Goal: Task Accomplishment & Management: Use online tool/utility

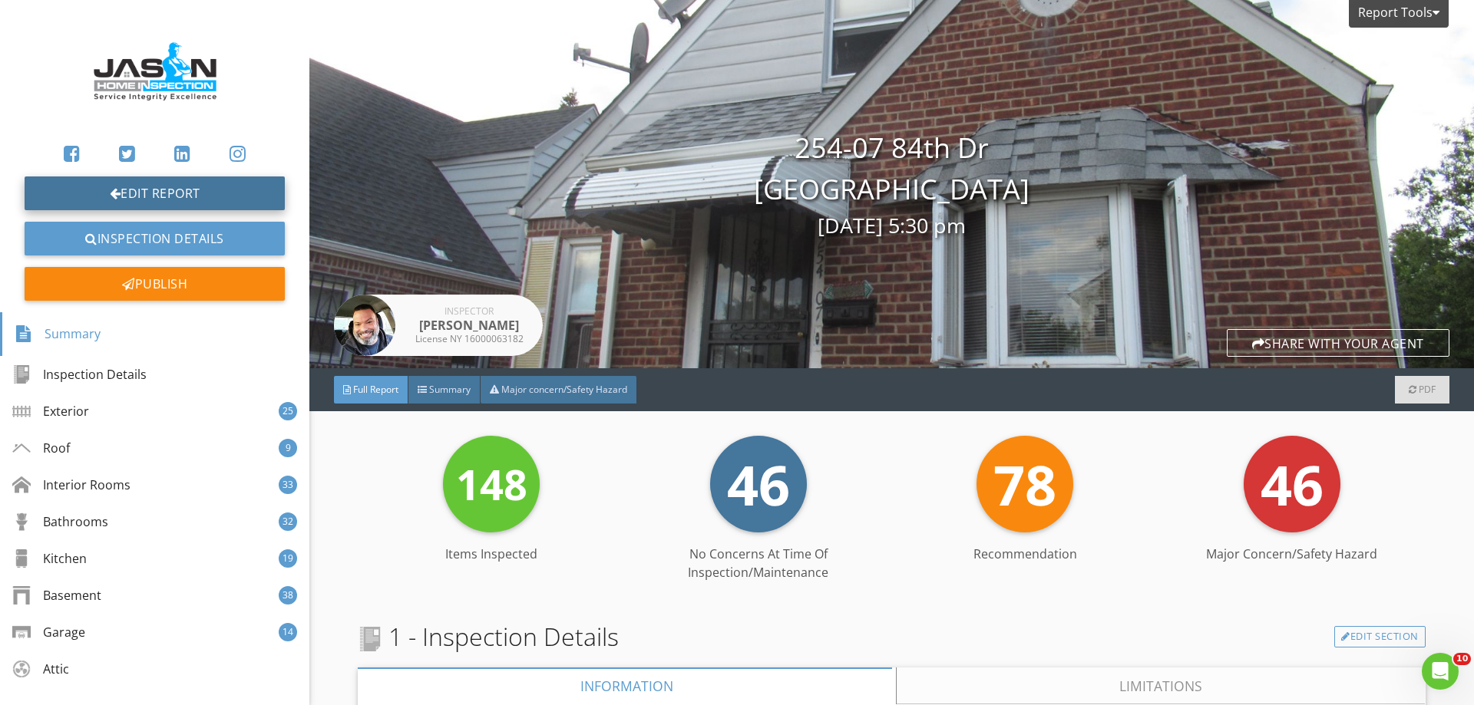
click at [187, 201] on link "Edit Report" at bounding box center [155, 194] width 260 height 34
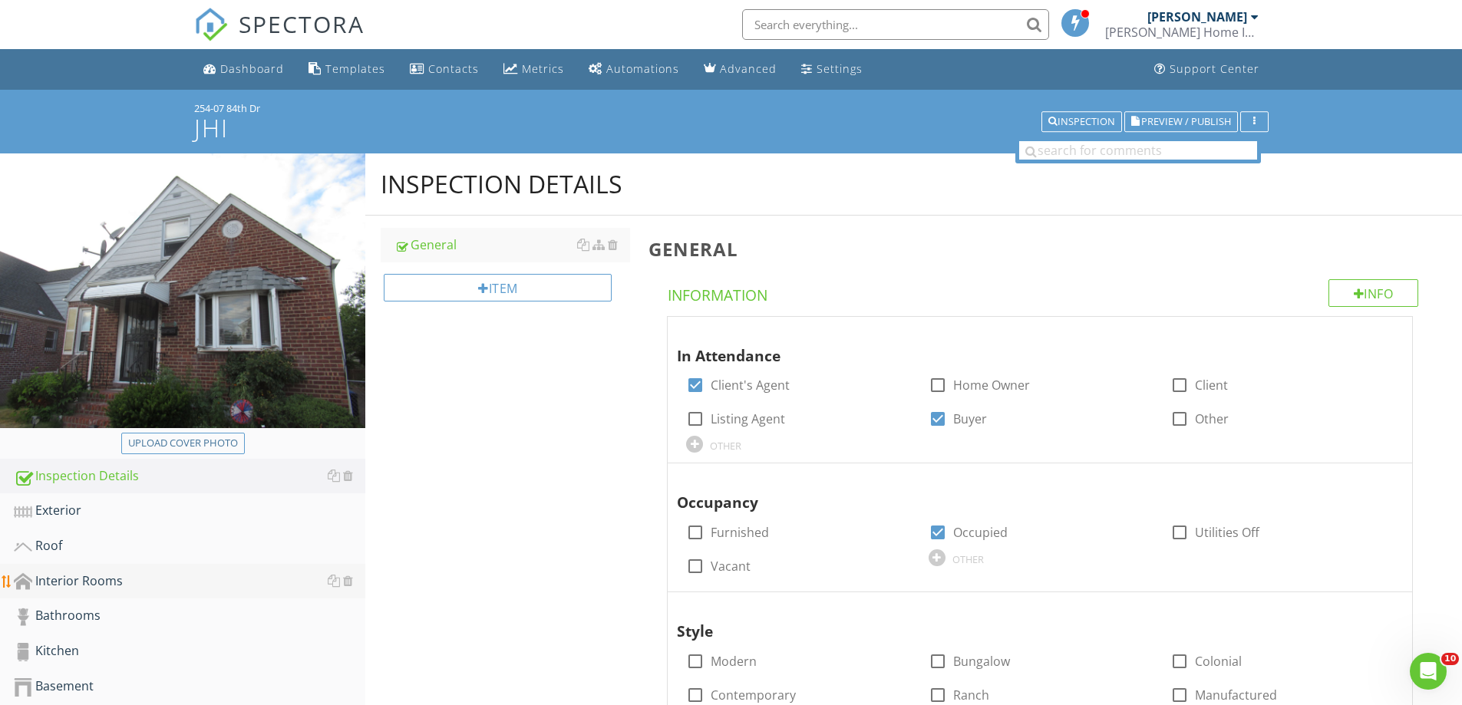
scroll to position [307, 0]
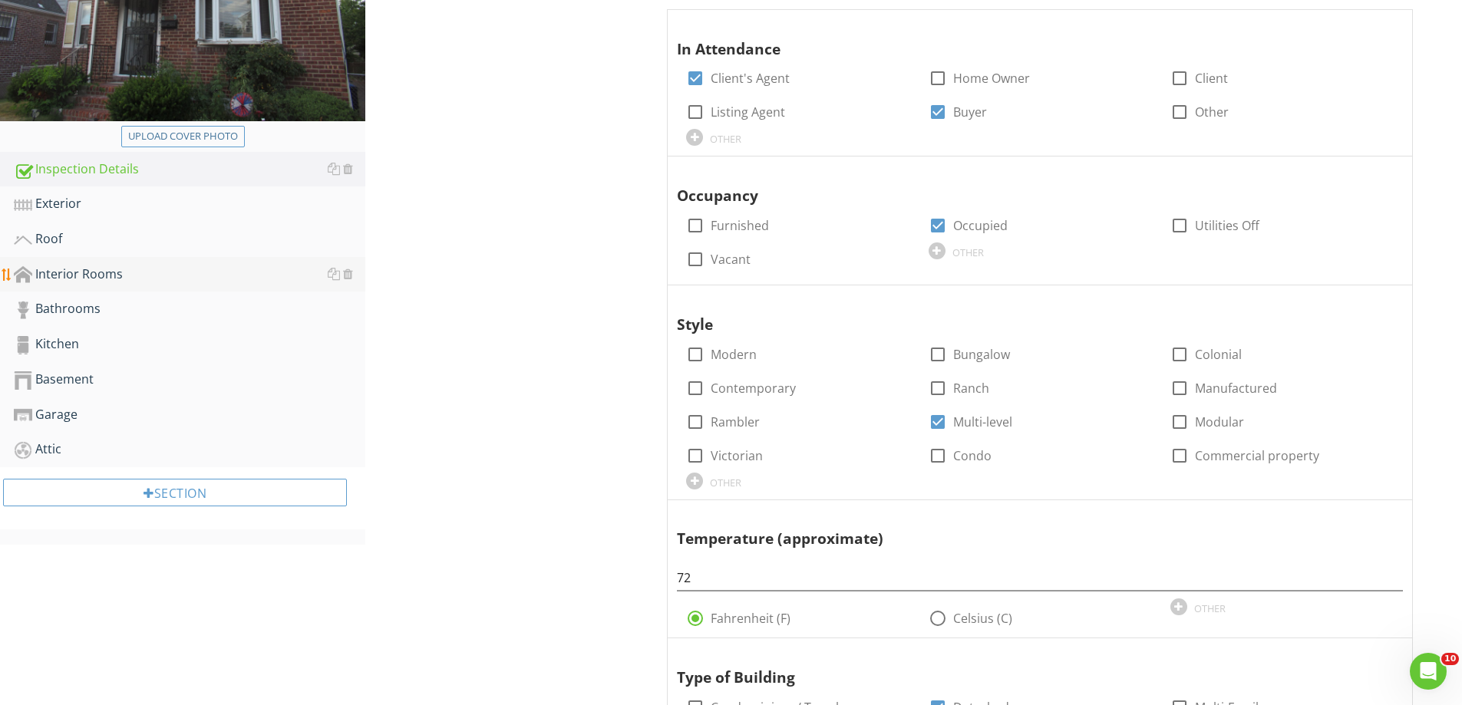
click at [71, 276] on div "Interior Rooms" at bounding box center [190, 275] width 352 height 20
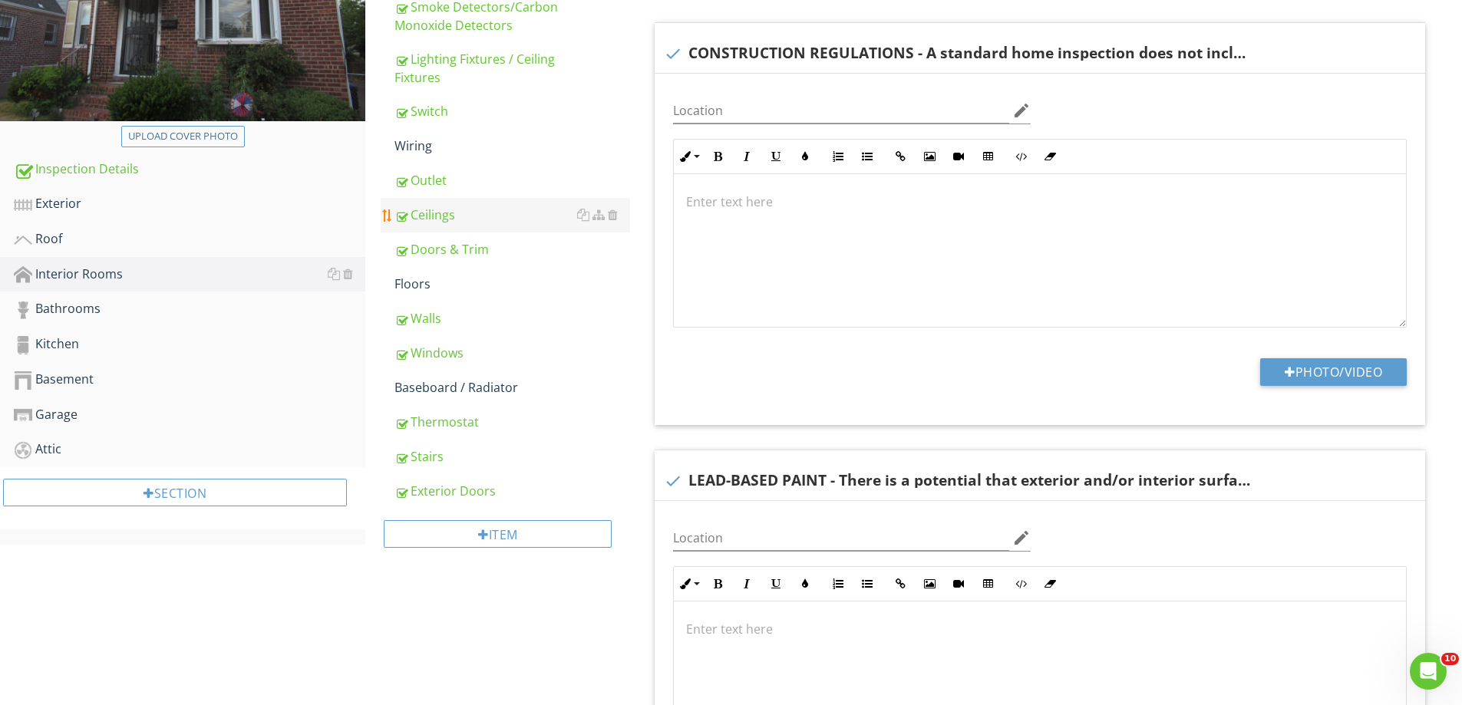
click at [451, 217] on div "Ceilings" at bounding box center [513, 215] width 236 height 18
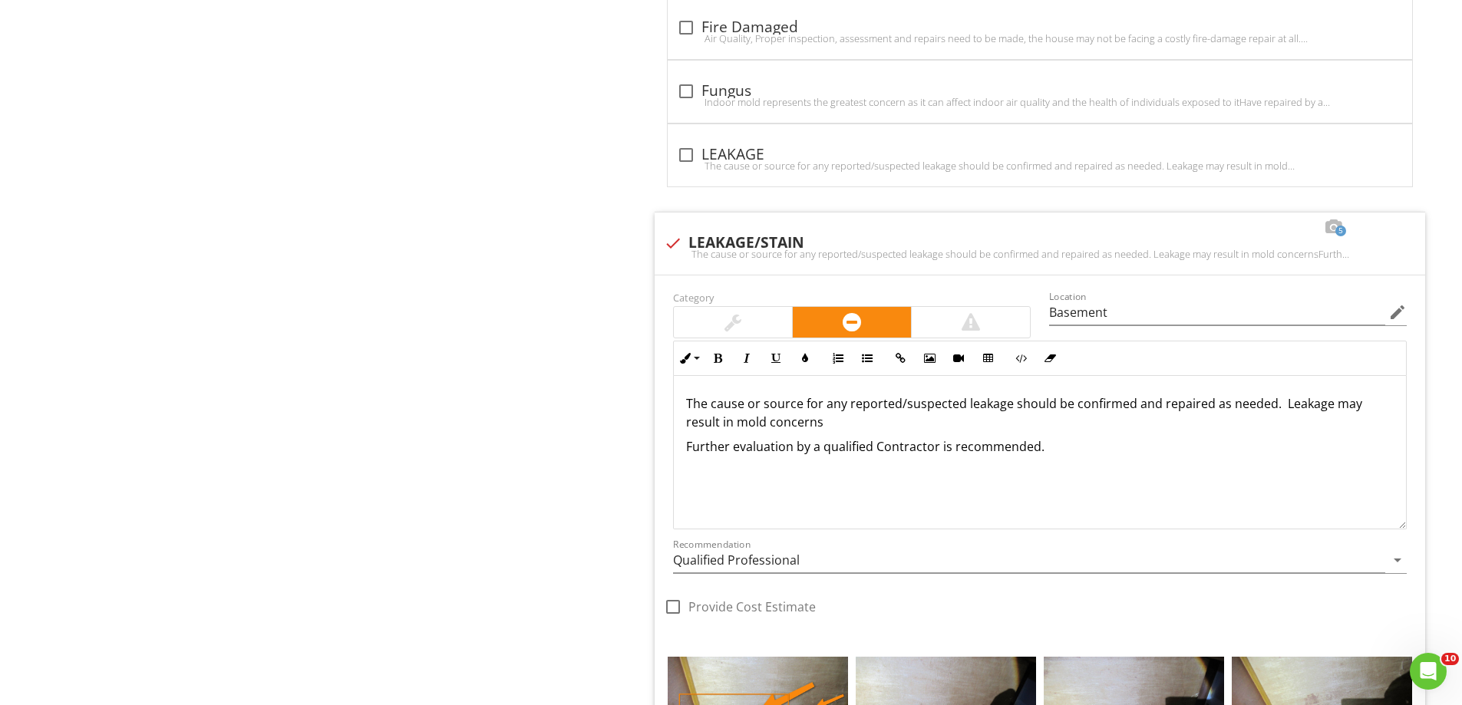
scroll to position [5066, 0]
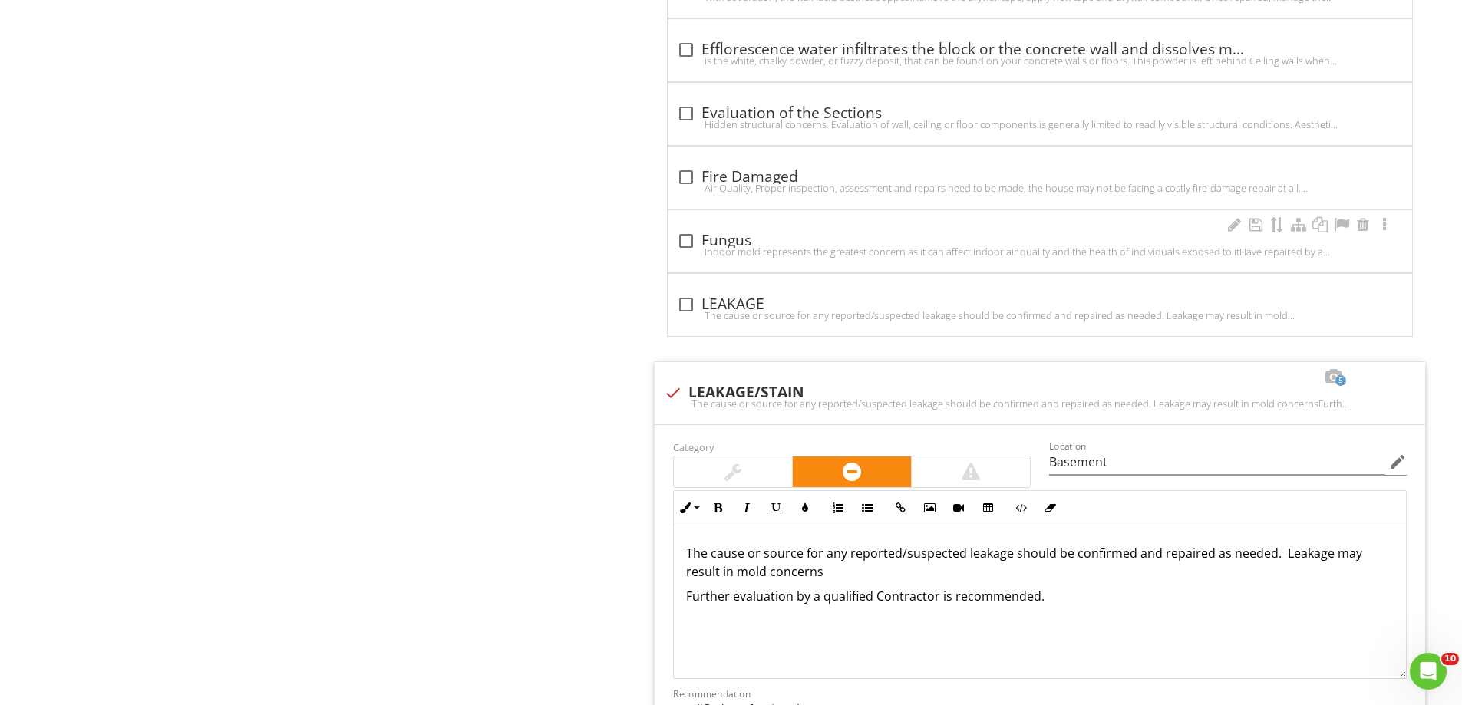
click at [692, 246] on div "Indoor mold represents the greatest concern as it can affect indoor air quality…" at bounding box center [1040, 252] width 726 height 12
checkbox input "true"
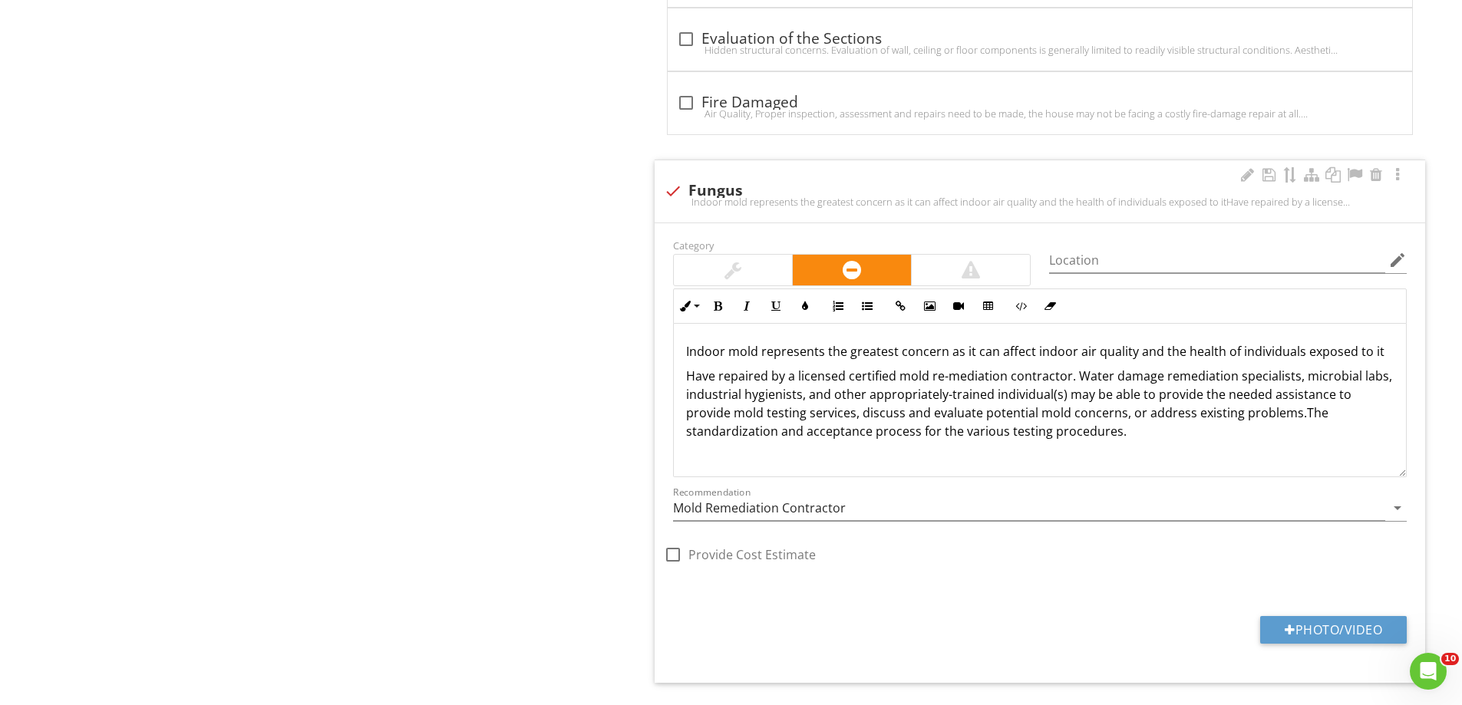
scroll to position [5296, 0]
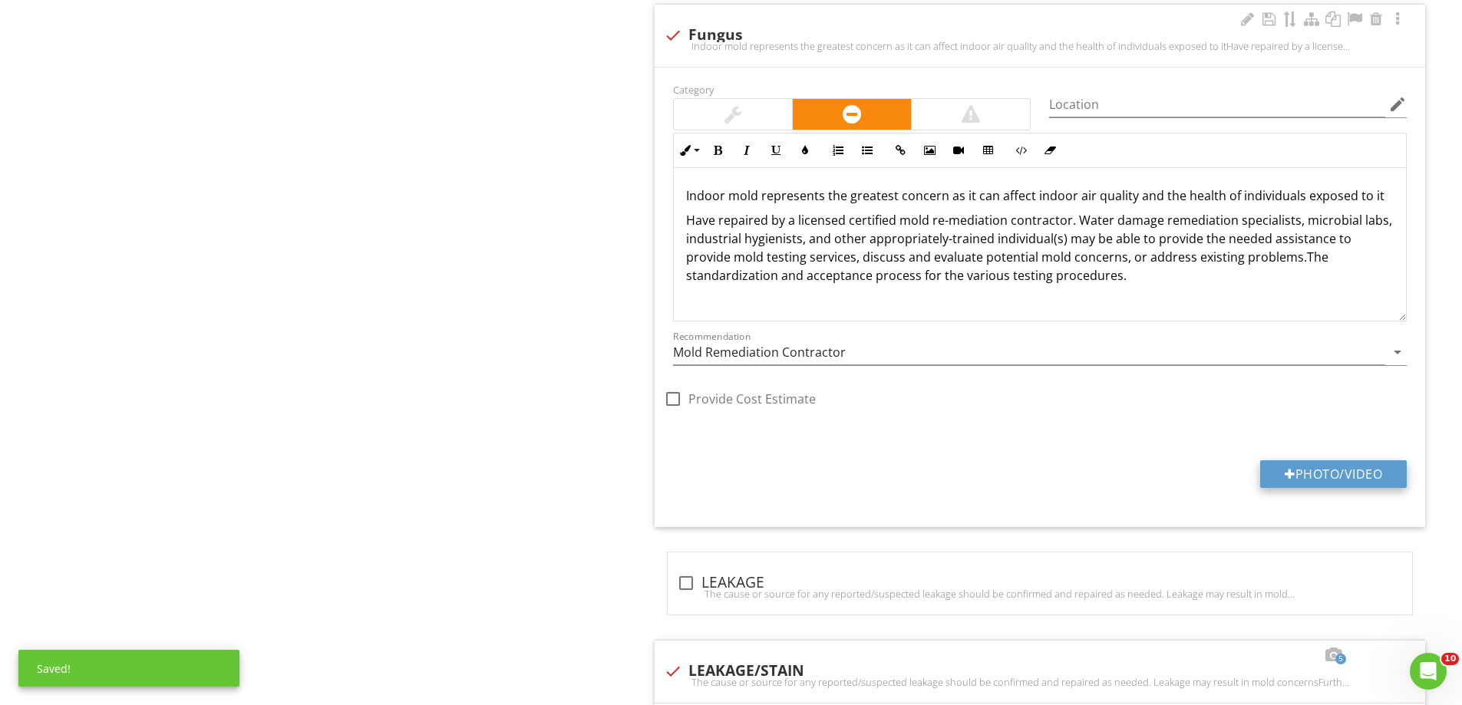
click at [1350, 468] on button "Photo/Video" at bounding box center [1333, 475] width 147 height 28
type input "C:\fakepath\IMG_5168.JPG"
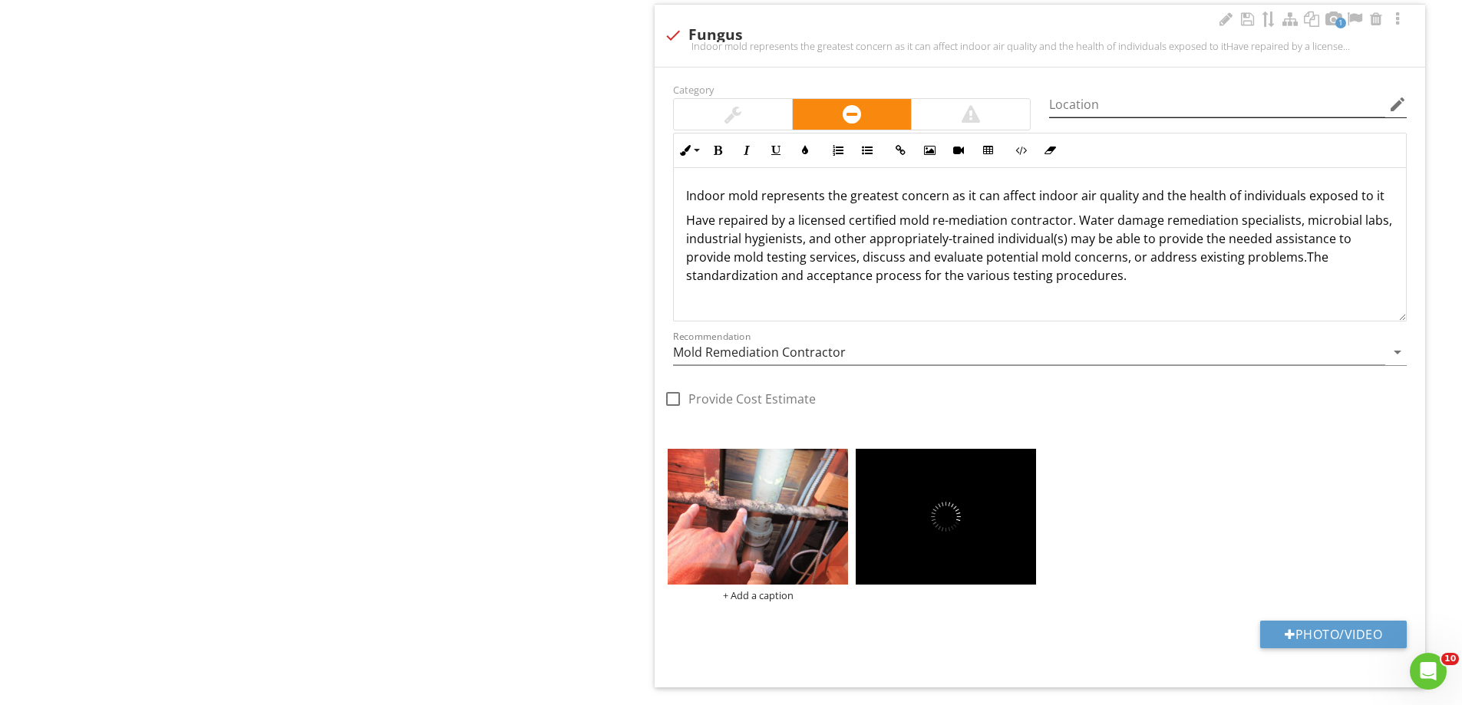
click at [1395, 104] on icon "edit" at bounding box center [1398, 104] width 18 height 18
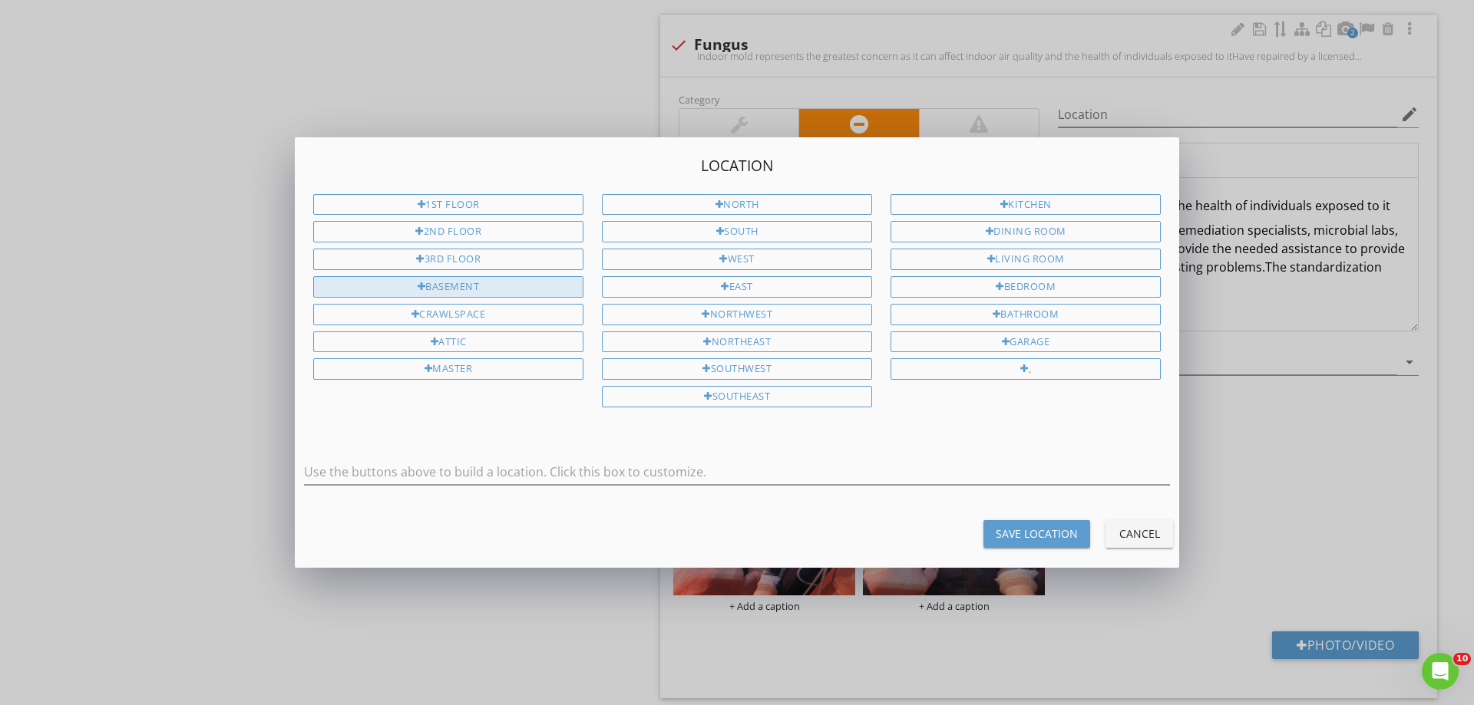
click at [522, 283] on div "Basement" at bounding box center [448, 286] width 270 height 21
type input "Basement"
click at [1040, 541] on div "Save Location" at bounding box center [1037, 534] width 82 height 16
type input "Basement"
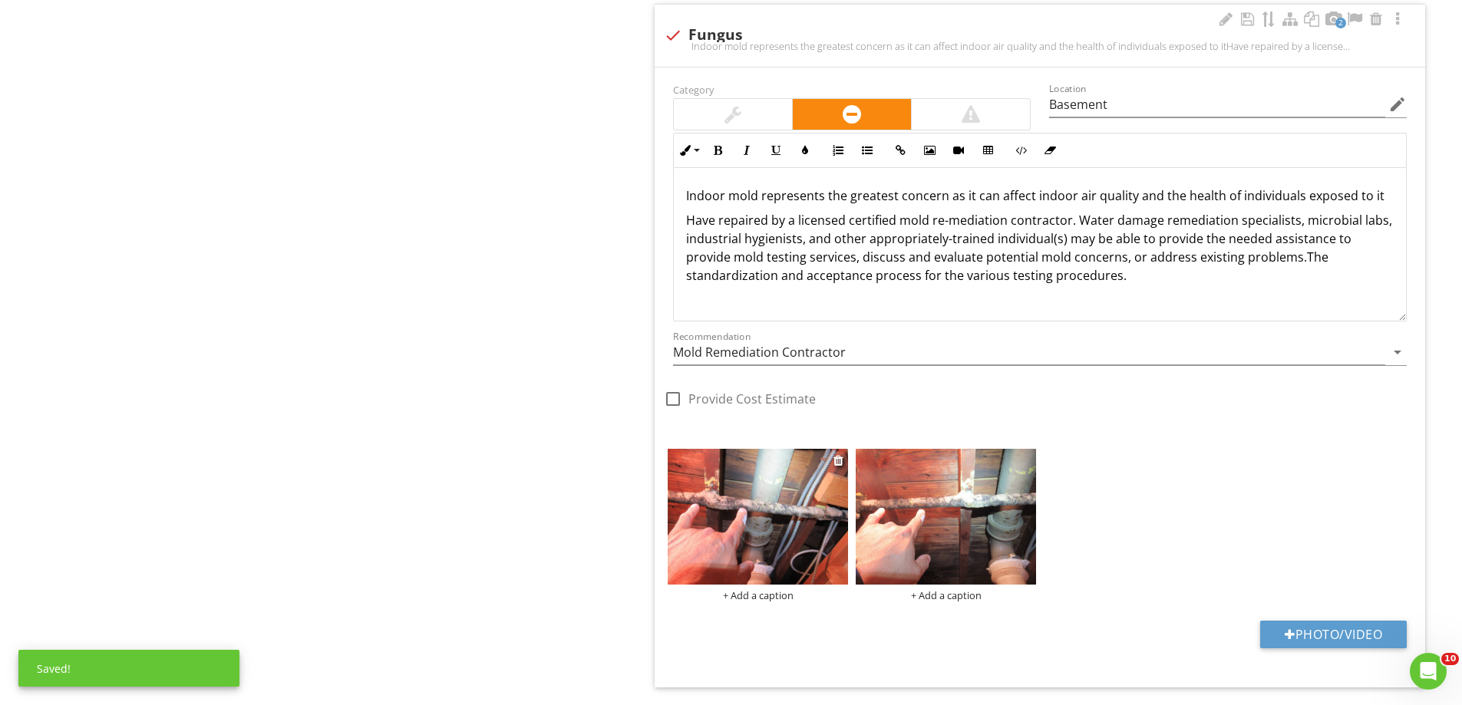
click at [707, 506] on img at bounding box center [758, 516] width 180 height 135
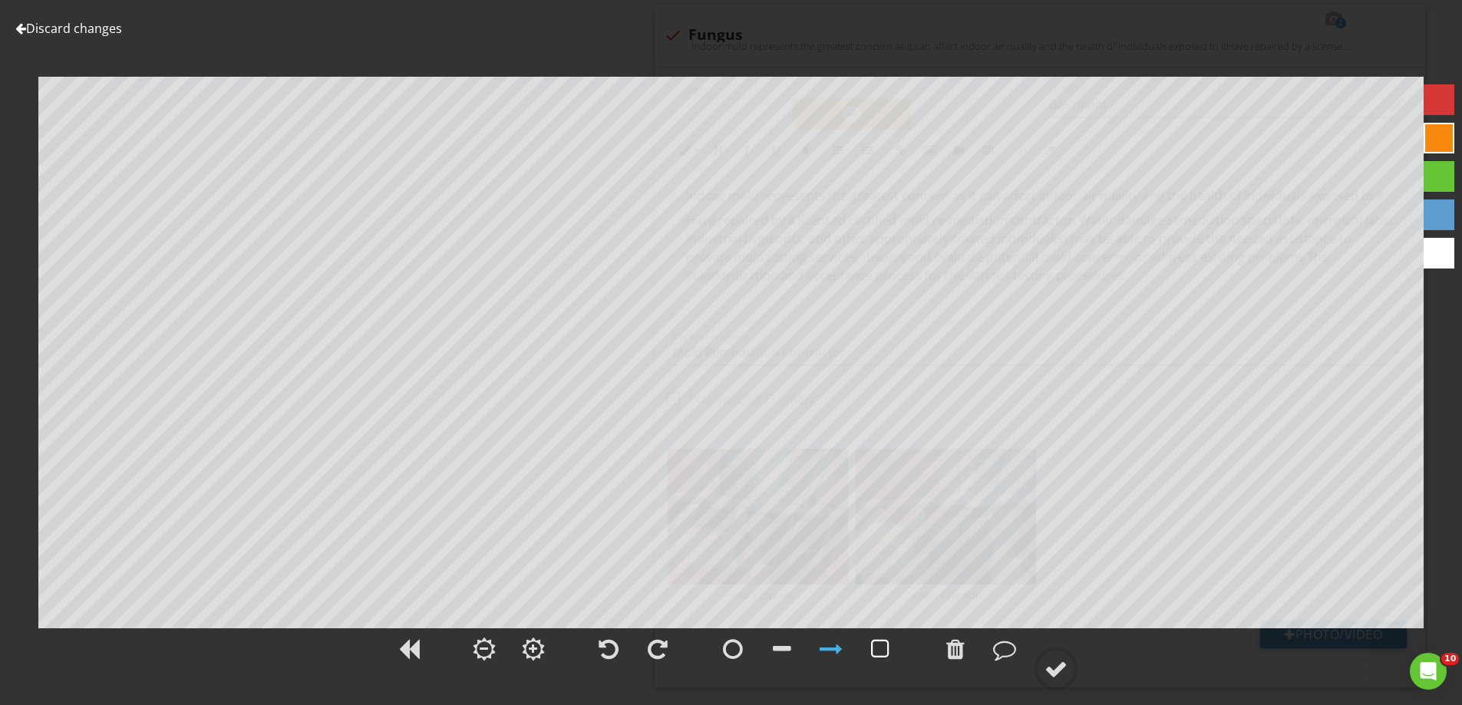
click at [869, 646] on div at bounding box center [880, 649] width 38 height 38
click at [1053, 664] on div at bounding box center [1056, 669] width 23 height 23
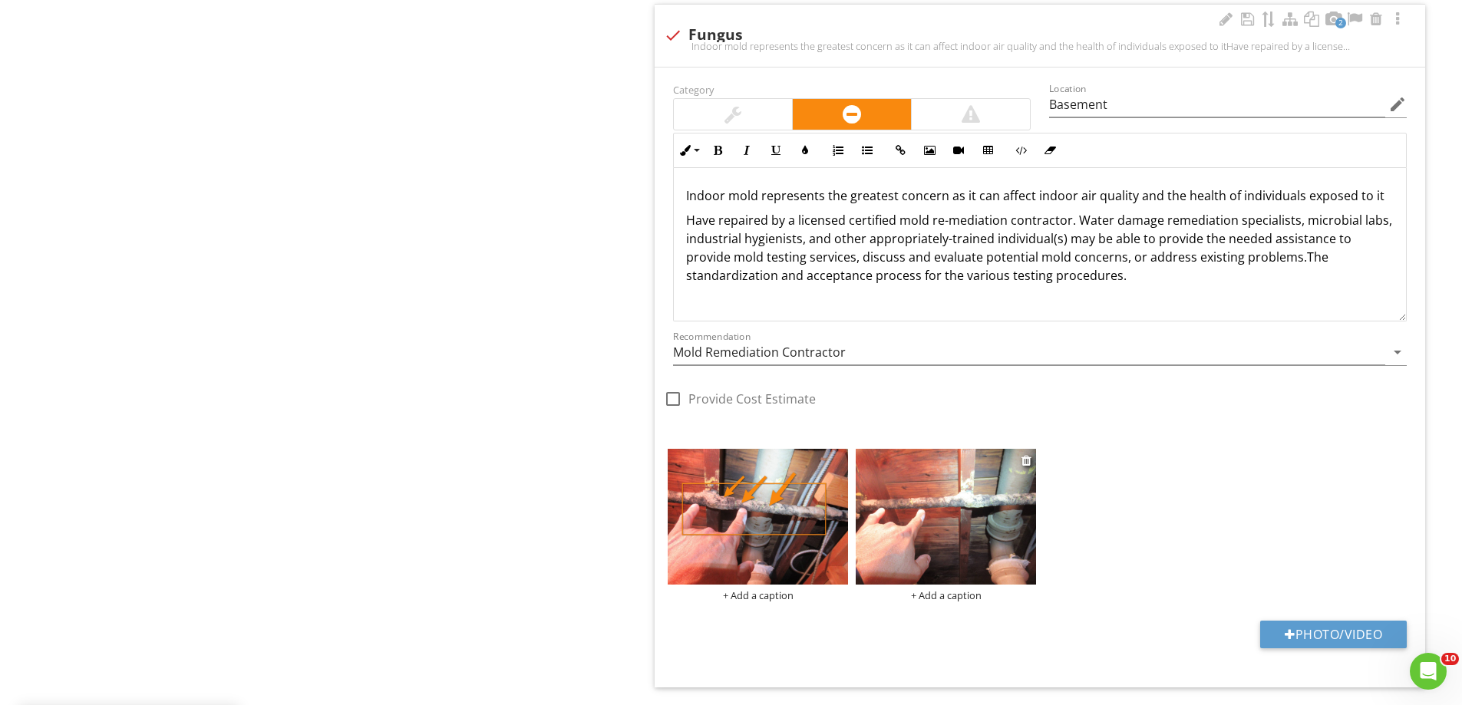
click at [928, 508] on img at bounding box center [946, 516] width 180 height 135
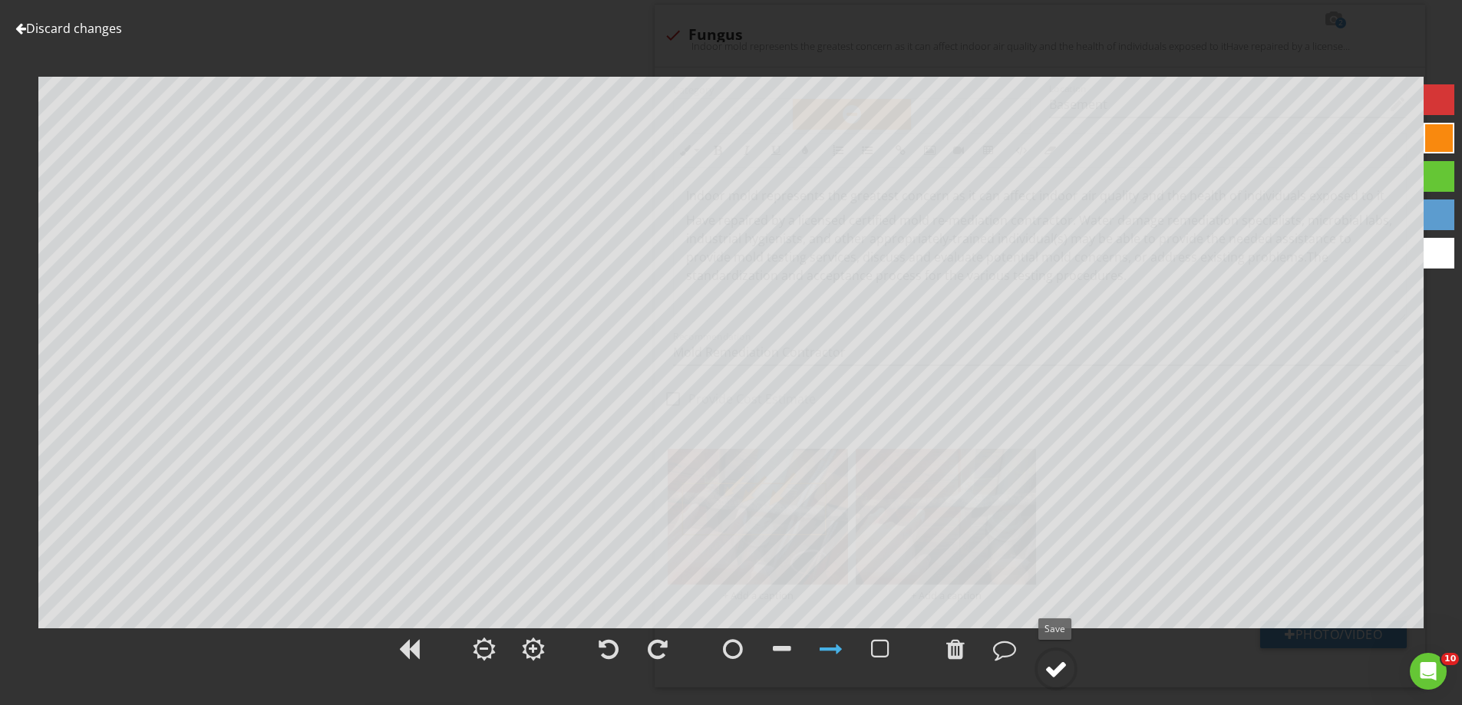
drag, startPoint x: 1052, startPoint y: 666, endPoint x: 1017, endPoint y: 626, distance: 52.8
click at [1052, 664] on div at bounding box center [1056, 669] width 23 height 23
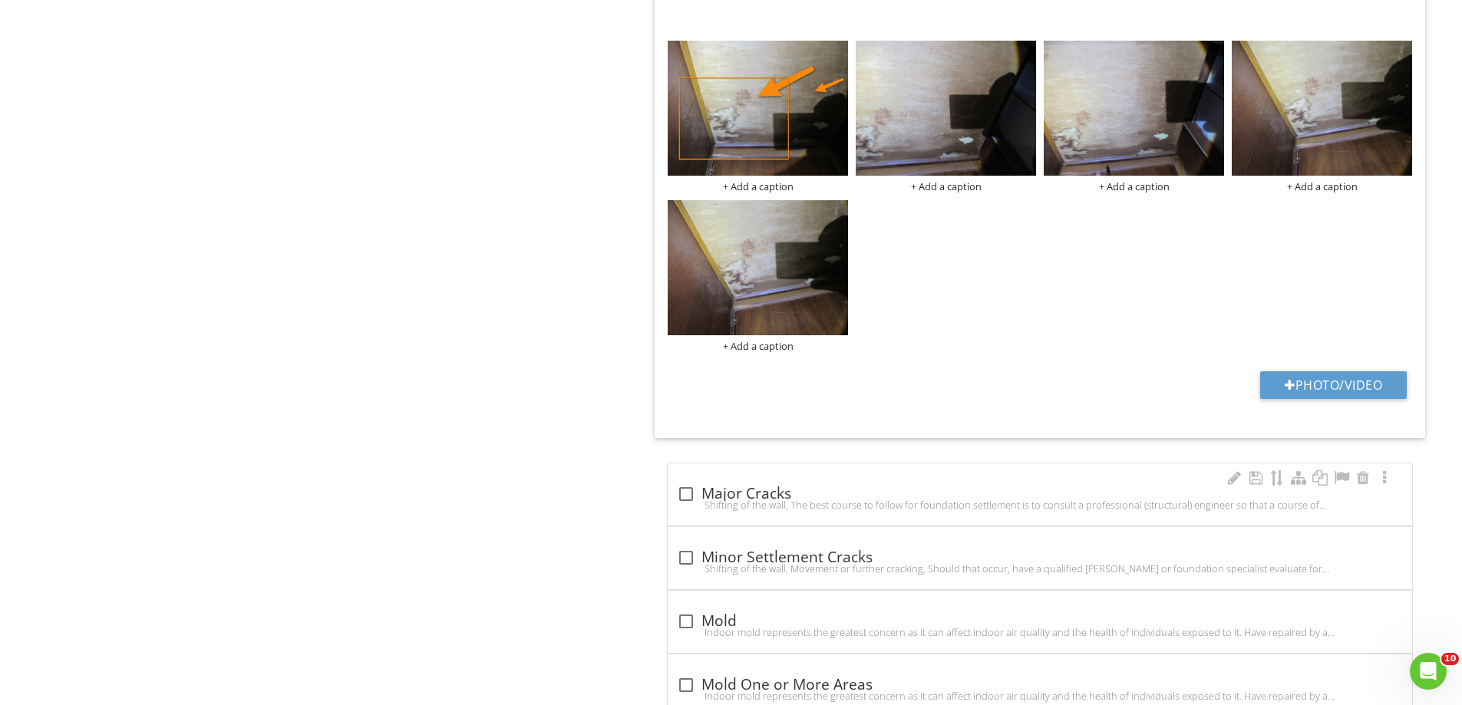
scroll to position [6524, 0]
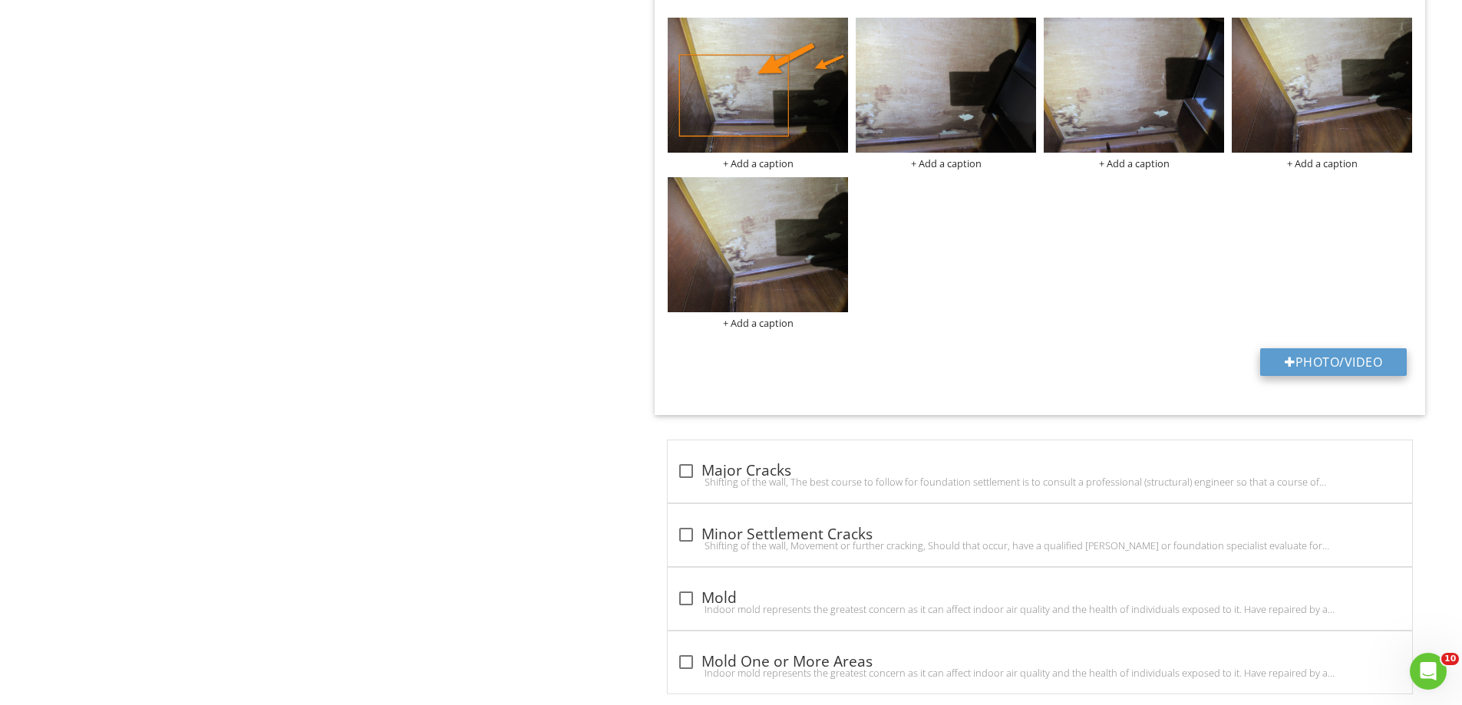
click at [1336, 352] on button "Photo/Video" at bounding box center [1333, 362] width 147 height 28
type input "C:\fakepath\IMG_5134.JPG"
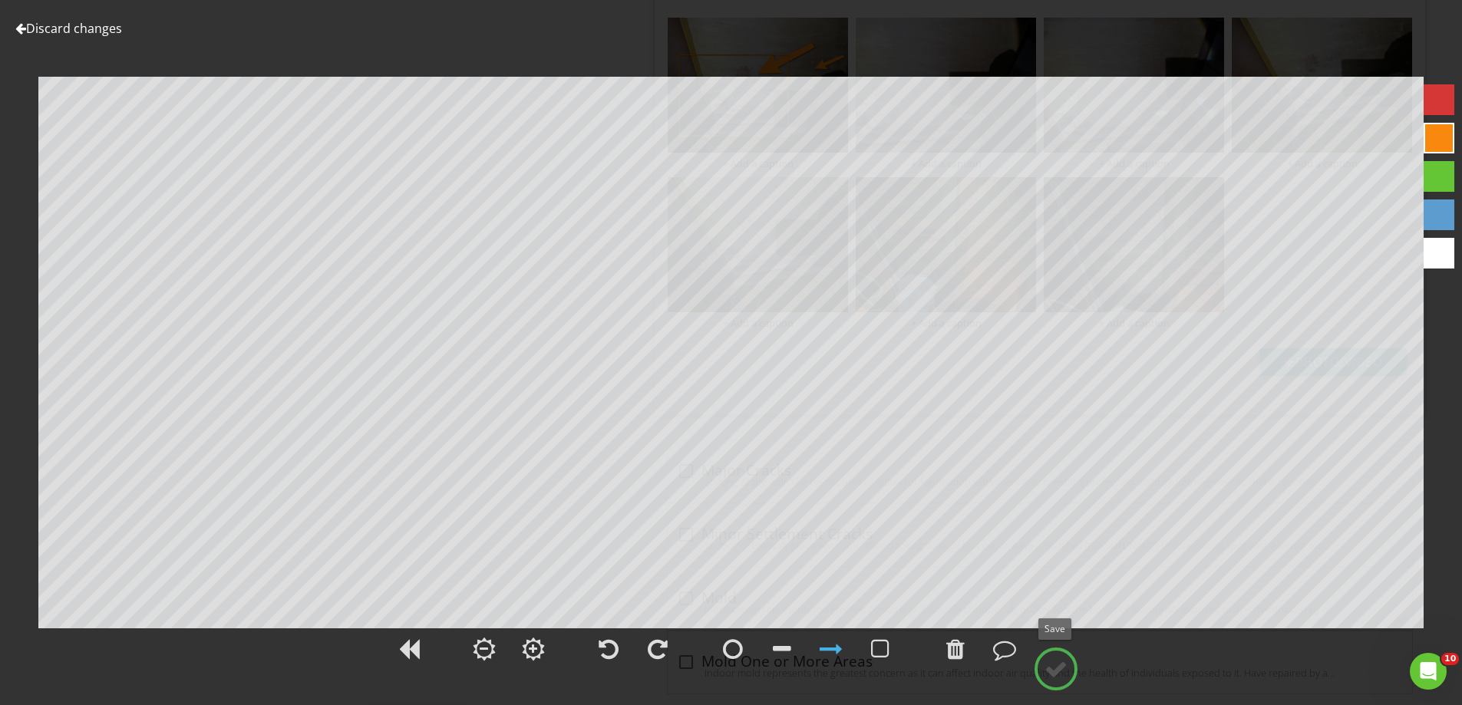
scroll to position [1, 0]
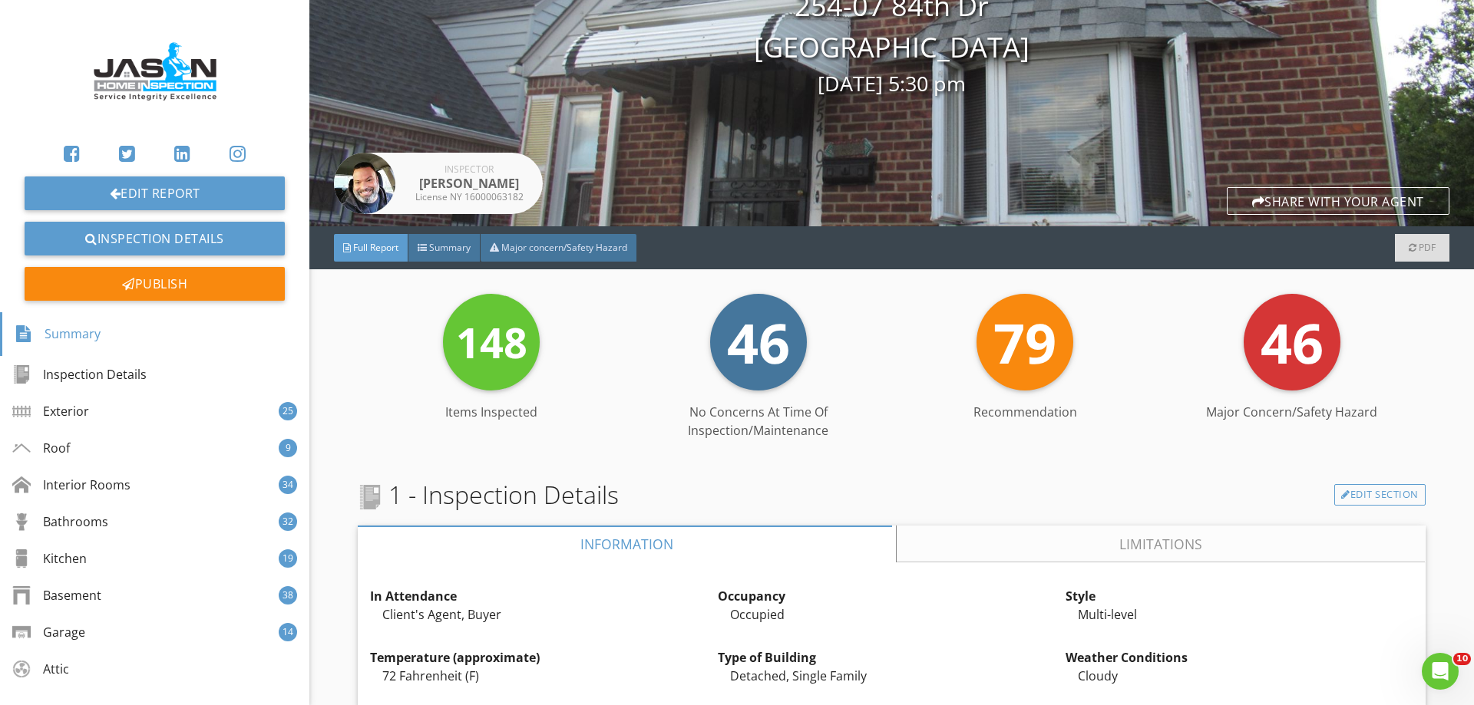
scroll to position [154, 0]
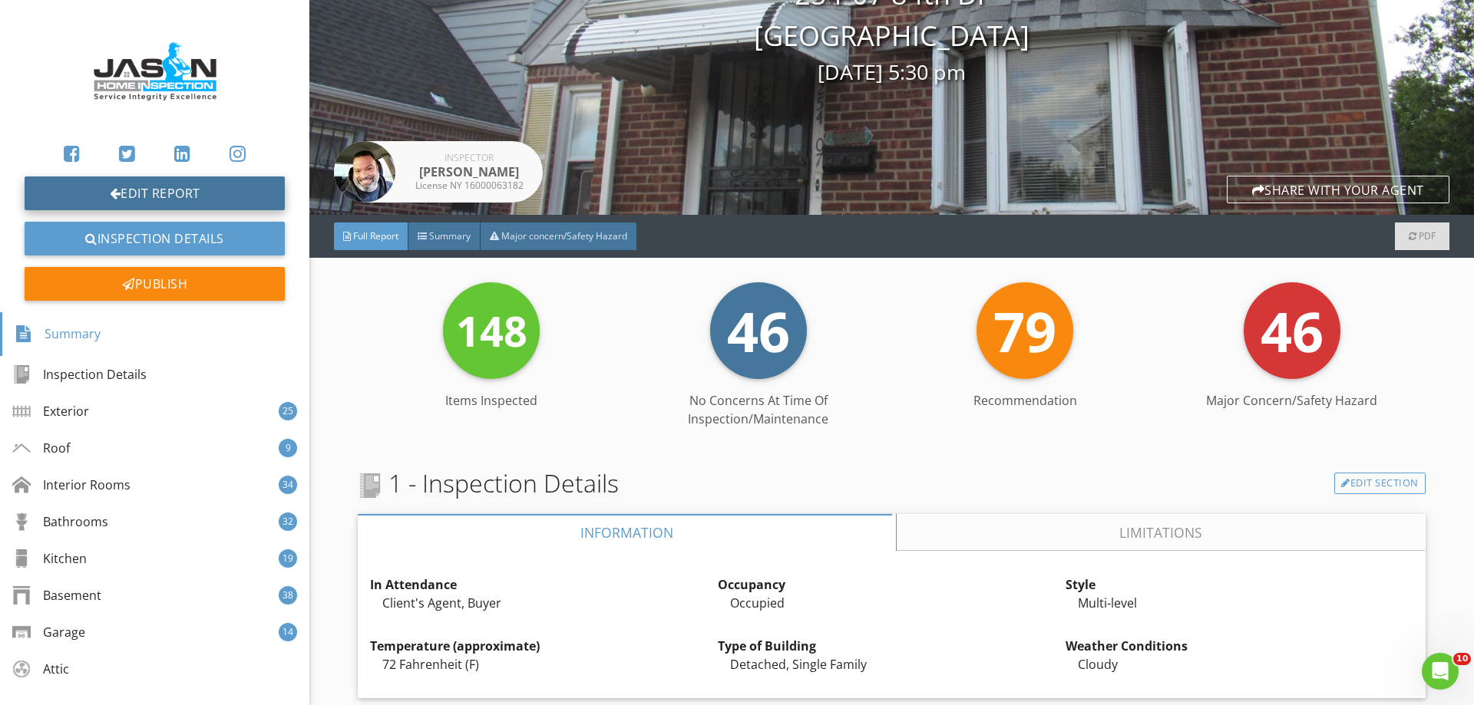
click at [239, 203] on link "Edit Report" at bounding box center [155, 194] width 260 height 34
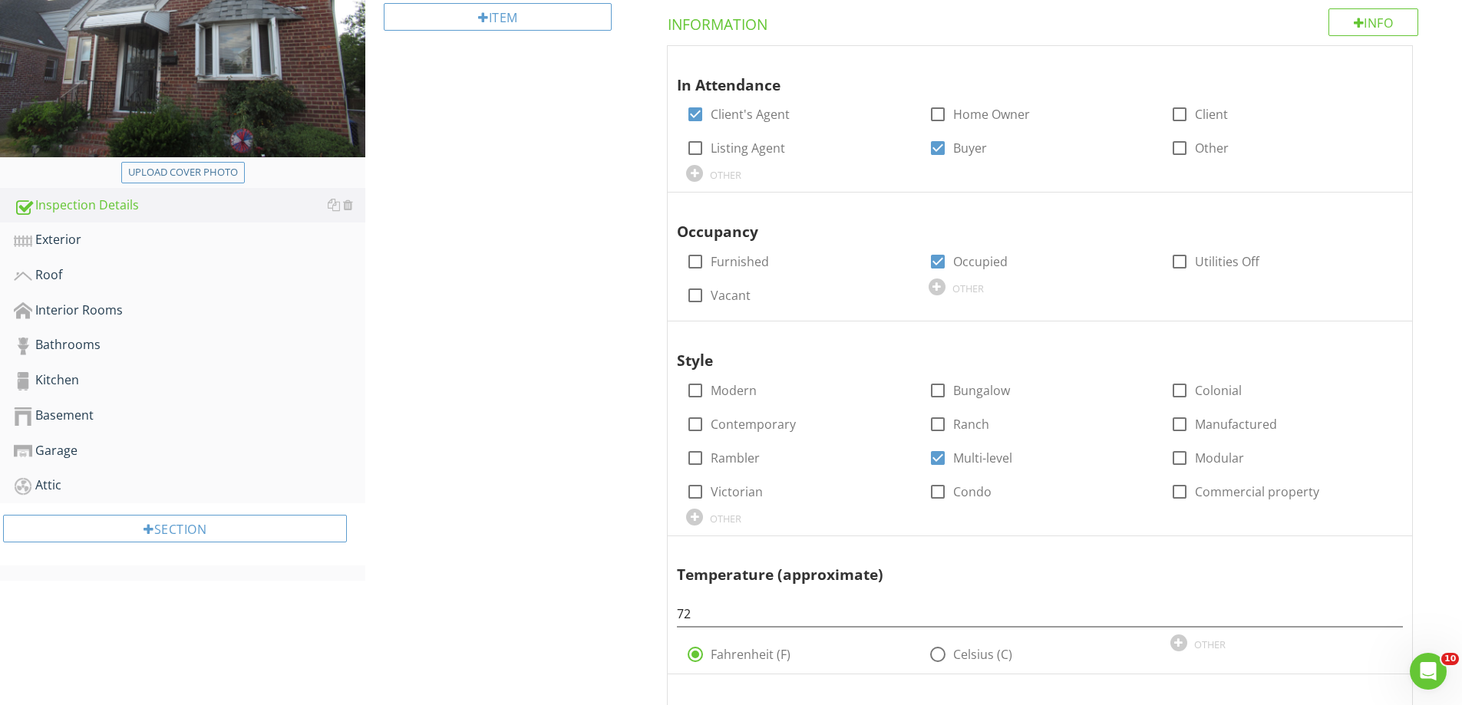
scroll to position [384, 0]
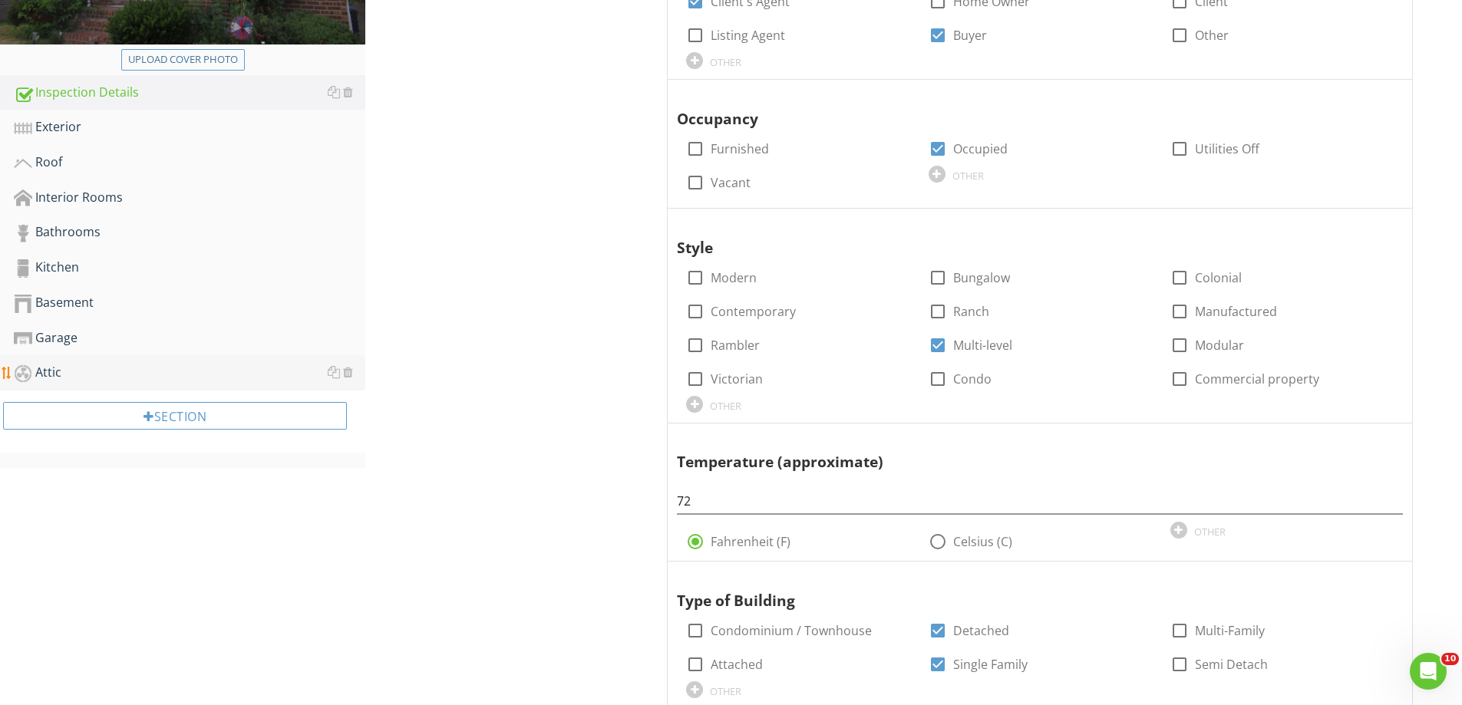
click at [71, 373] on div "Attic" at bounding box center [190, 373] width 352 height 20
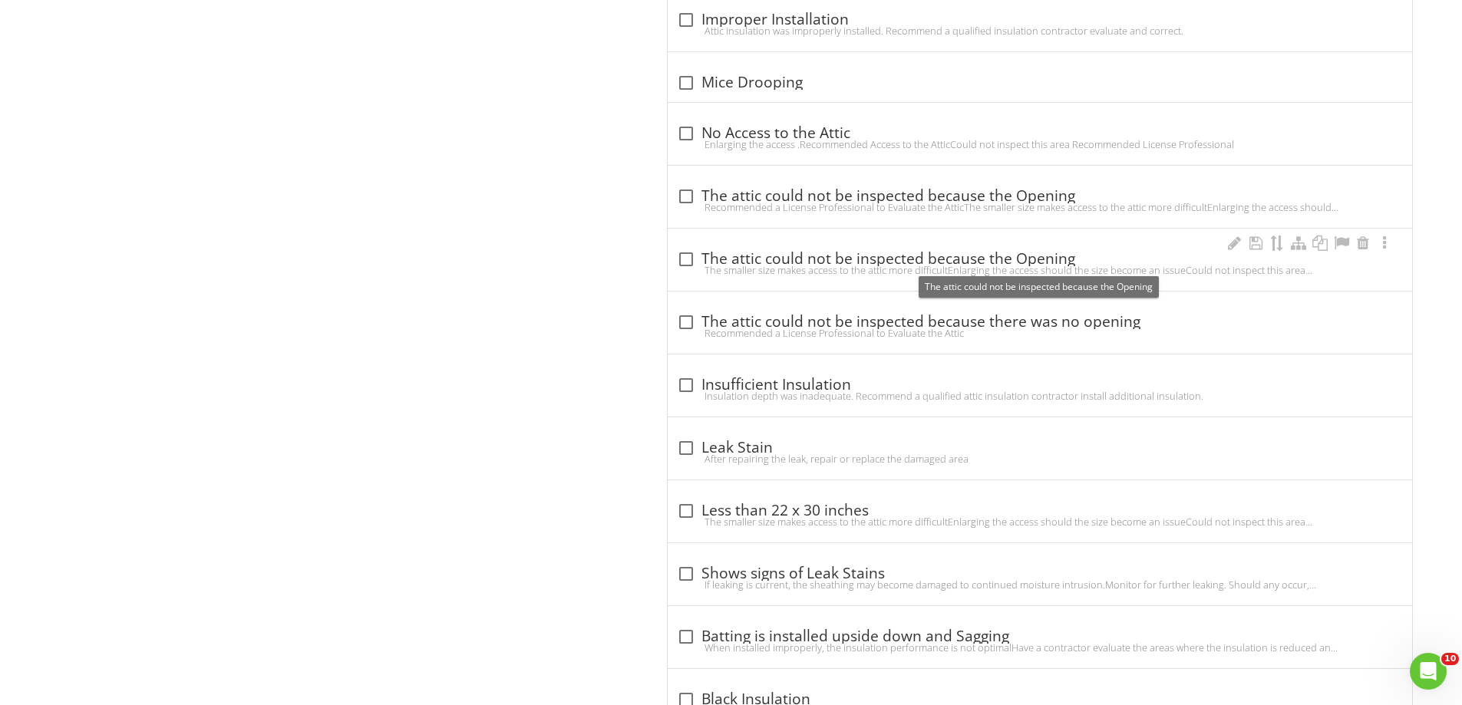
scroll to position [1535, 0]
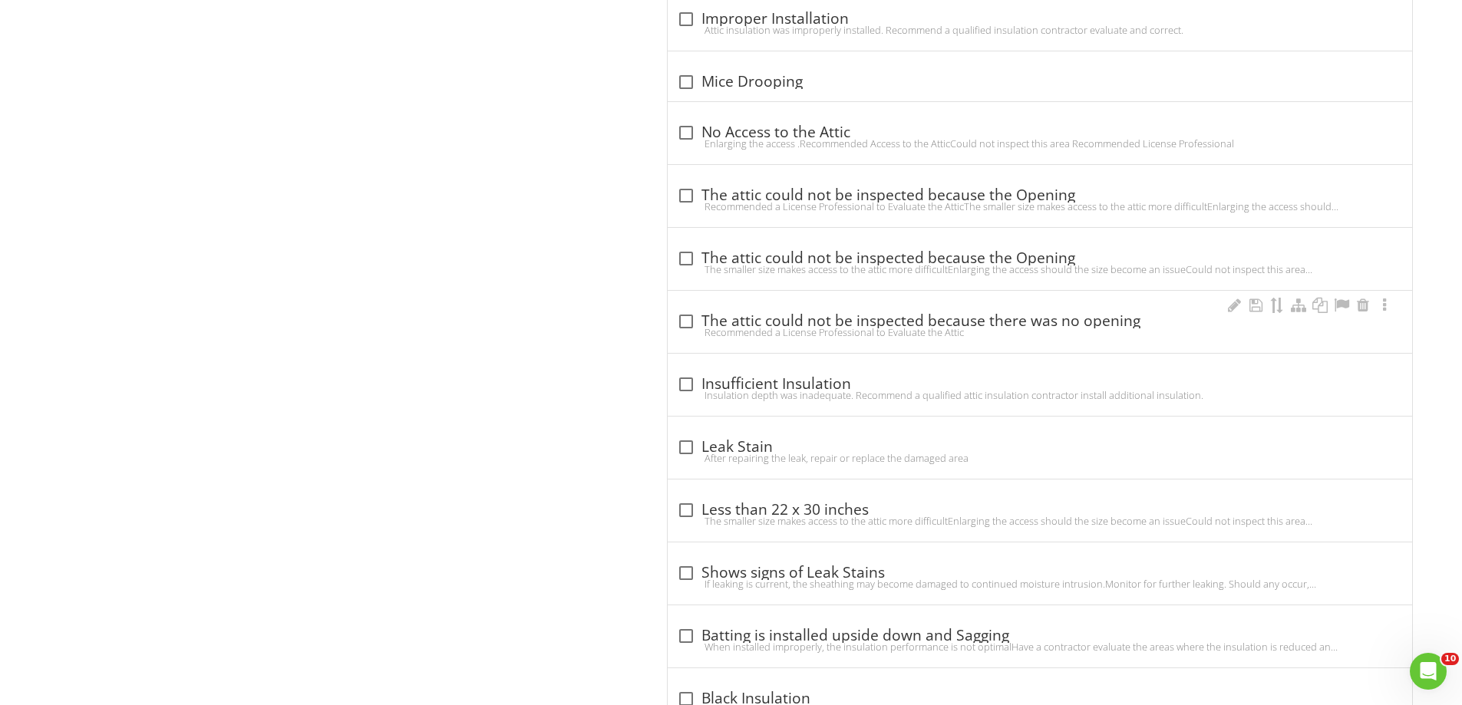
click at [711, 327] on div "Recommended a License Professional to Evaluate the Attic" at bounding box center [1040, 332] width 726 height 12
checkbox input "true"
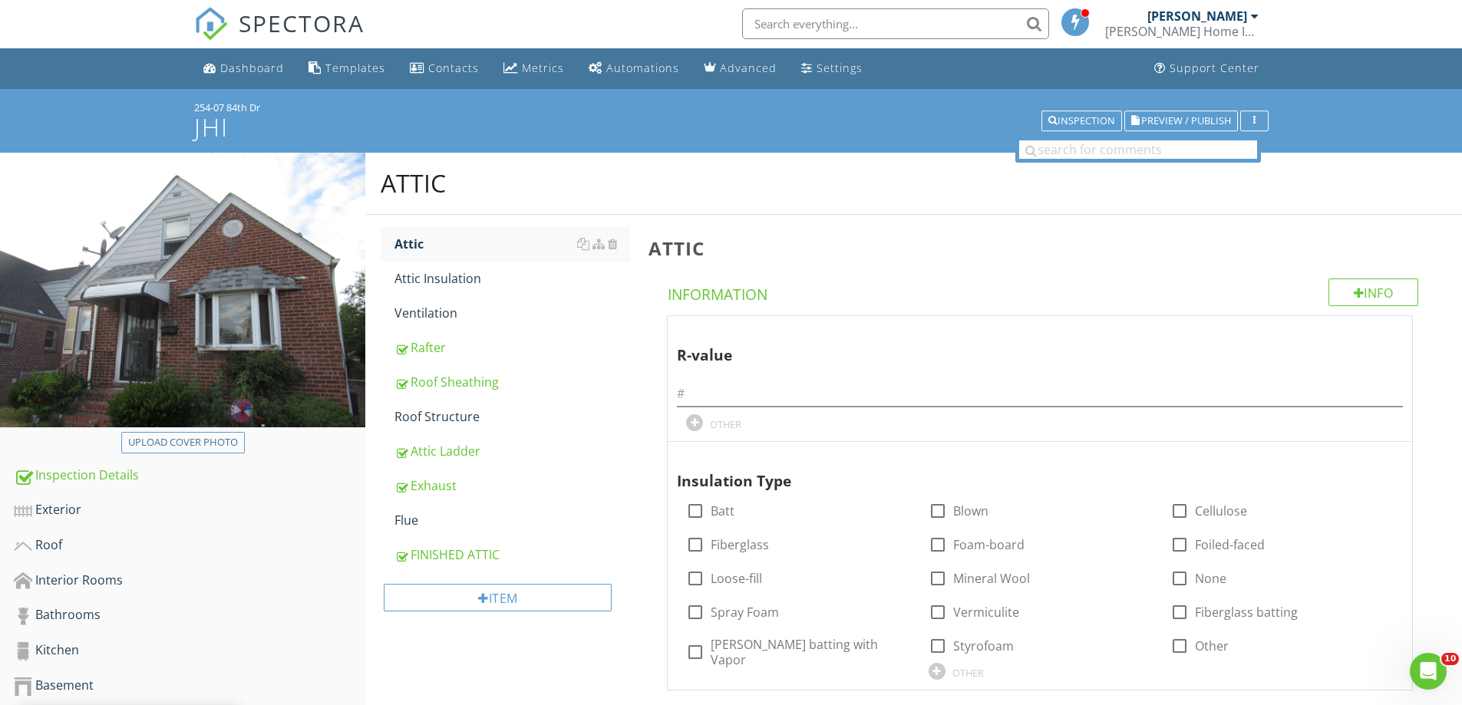
scroll to position [0, 0]
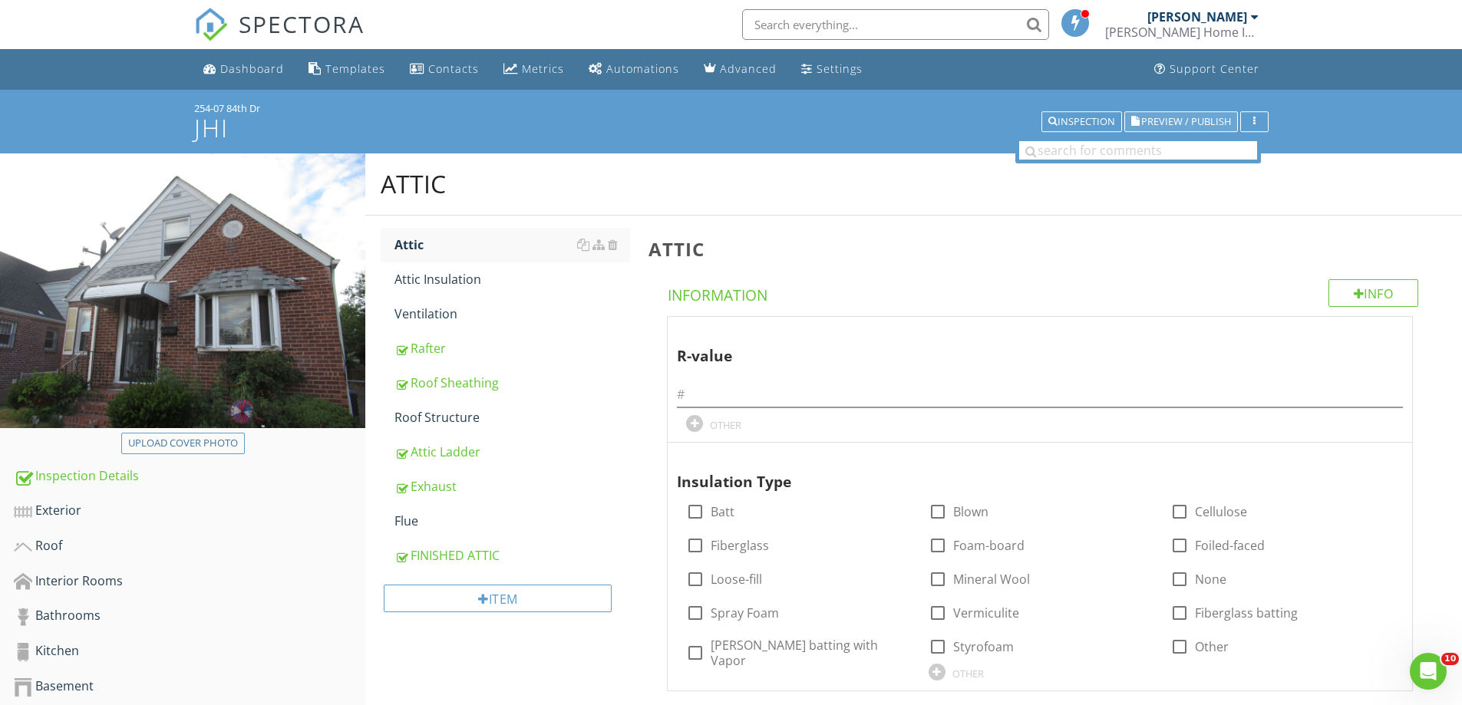
click at [1181, 123] on span "Preview / Publish" at bounding box center [1186, 122] width 90 height 10
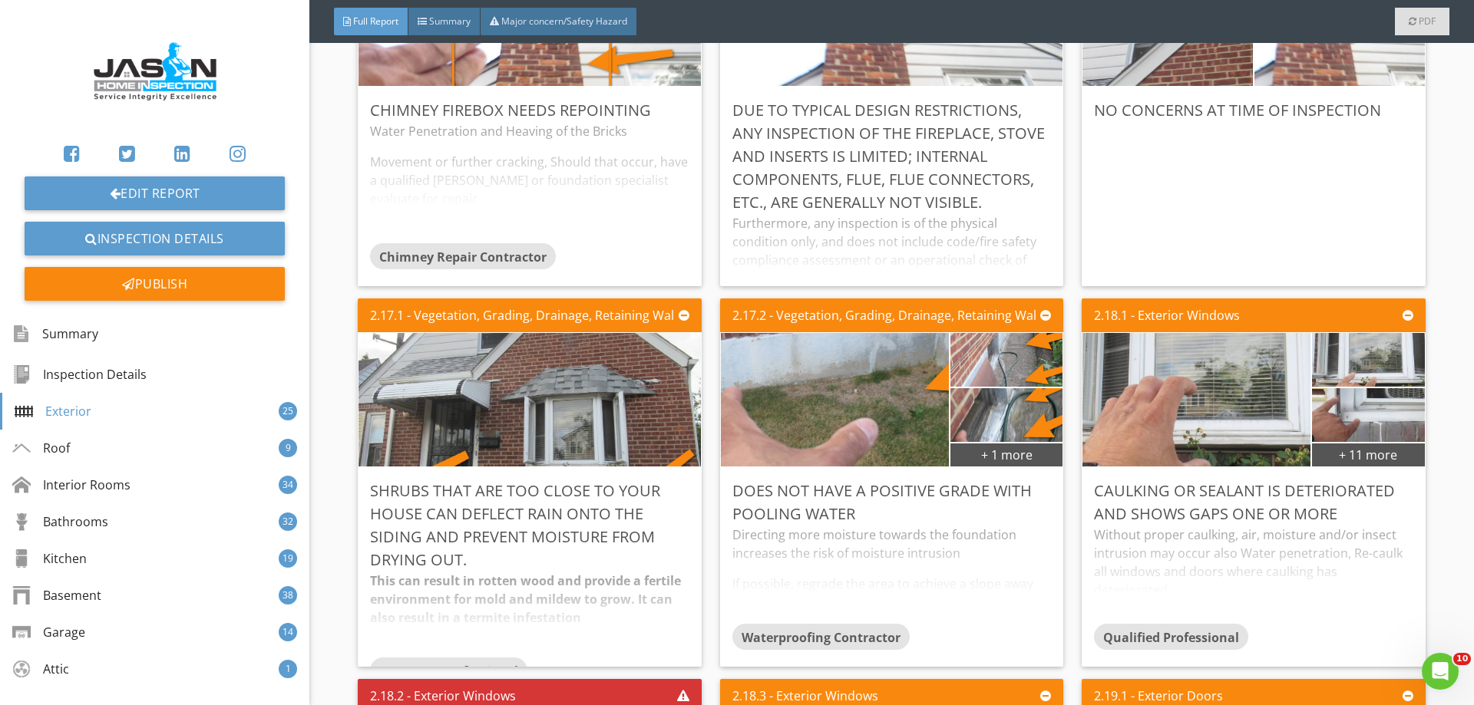
scroll to position [2533, 0]
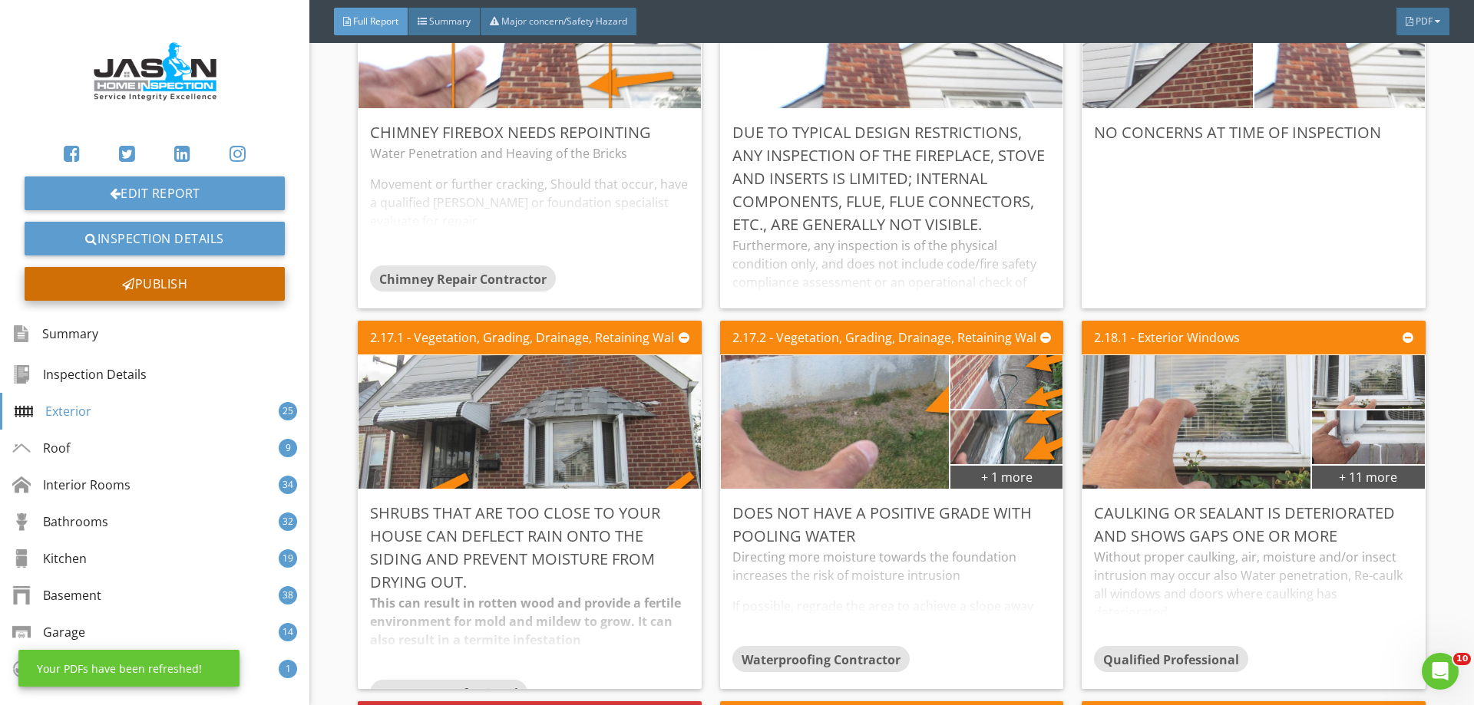
click at [183, 282] on div "Publish" at bounding box center [155, 284] width 260 height 34
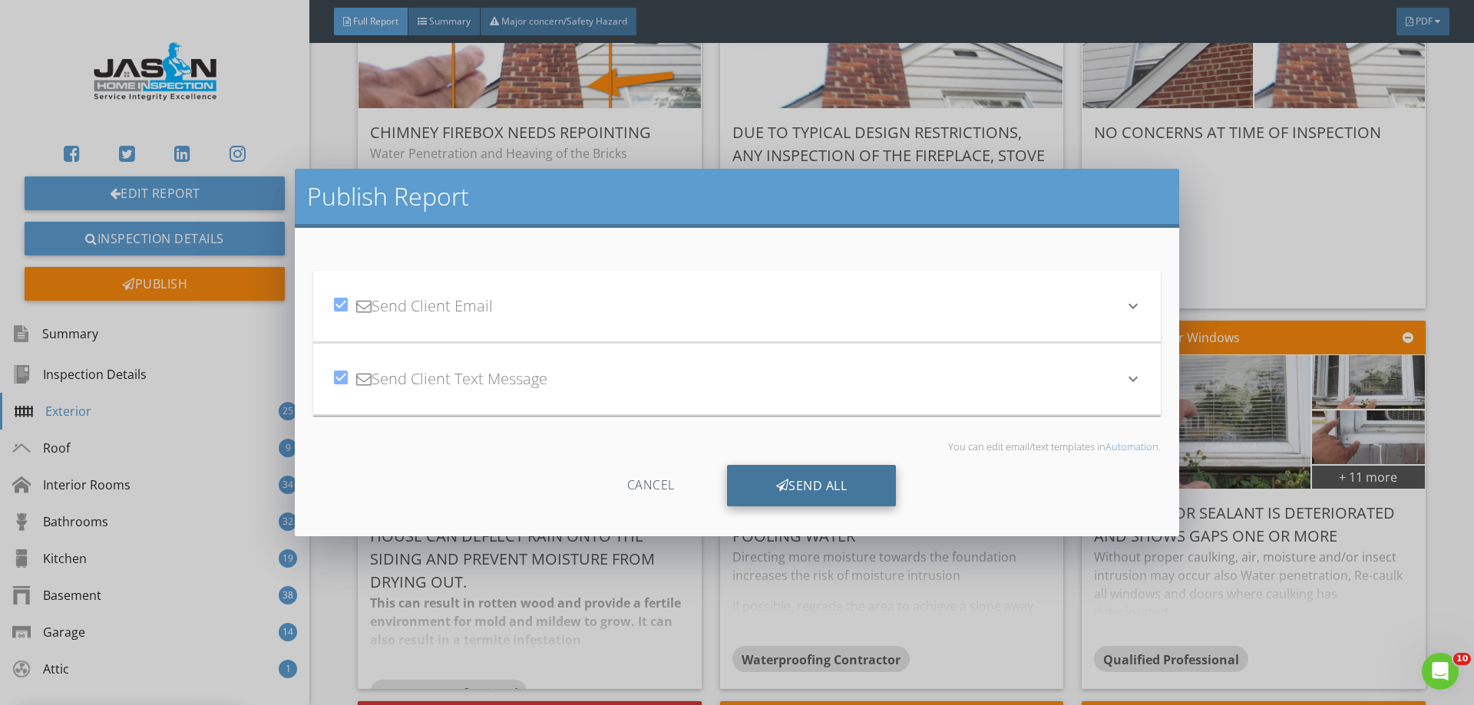
click at [811, 477] on div "Send All" at bounding box center [812, 485] width 170 height 41
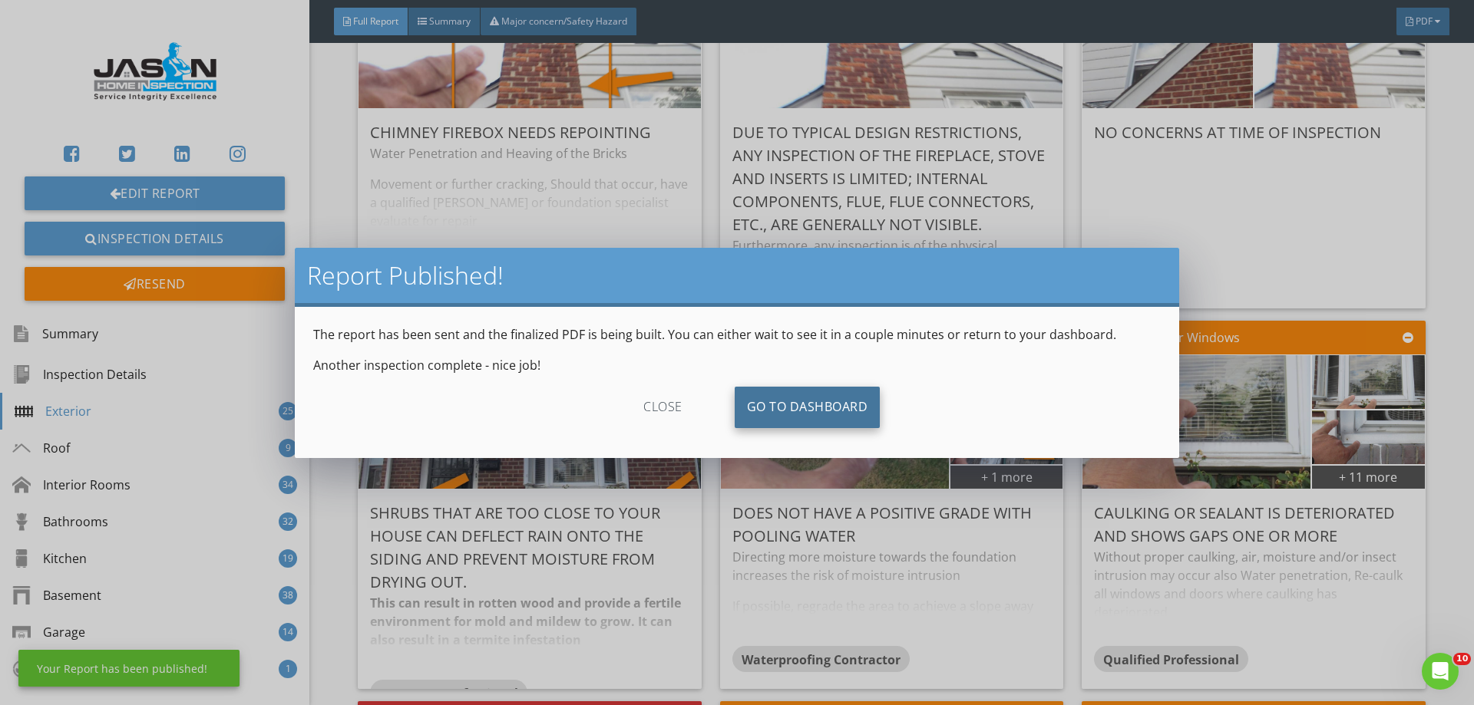
click at [797, 404] on link "Go To Dashboard" at bounding box center [808, 407] width 146 height 41
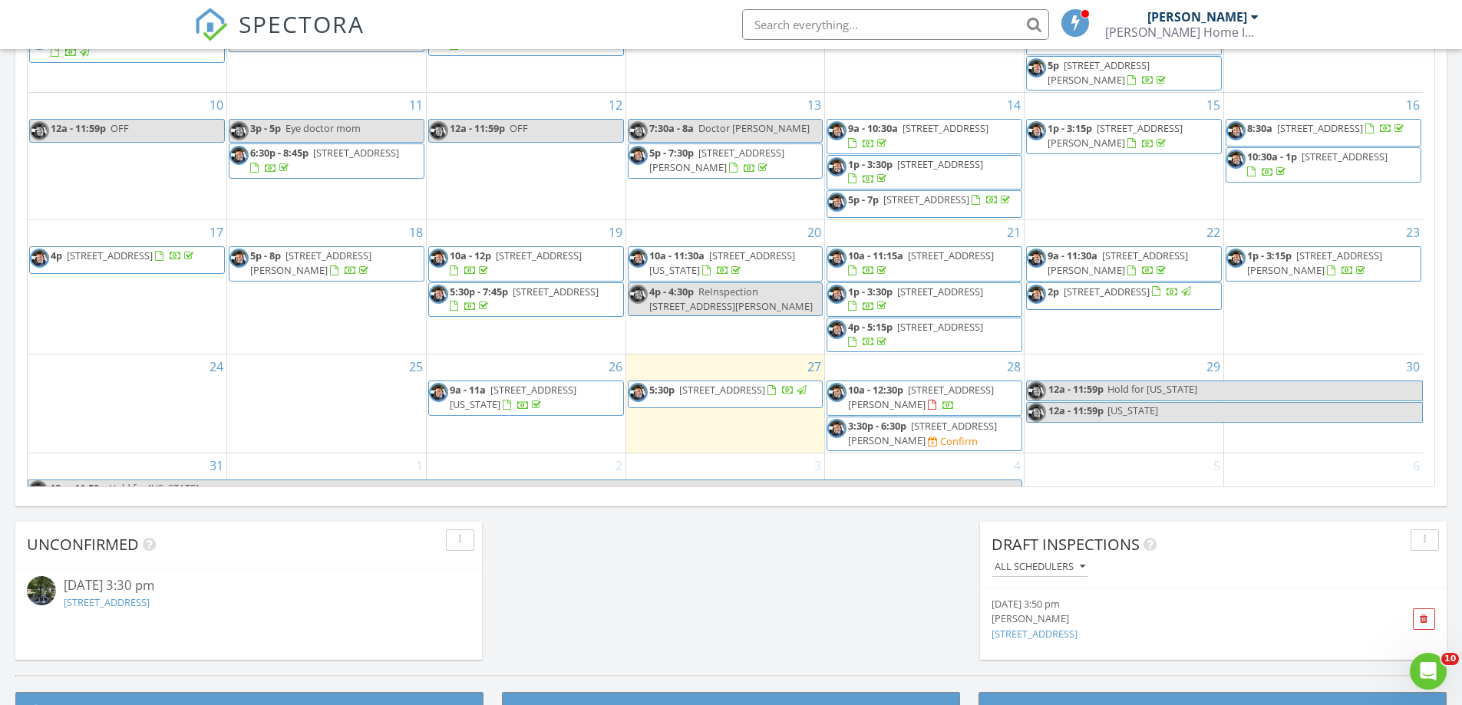
scroll to position [117, 0]
